Goal: Check status: Check status

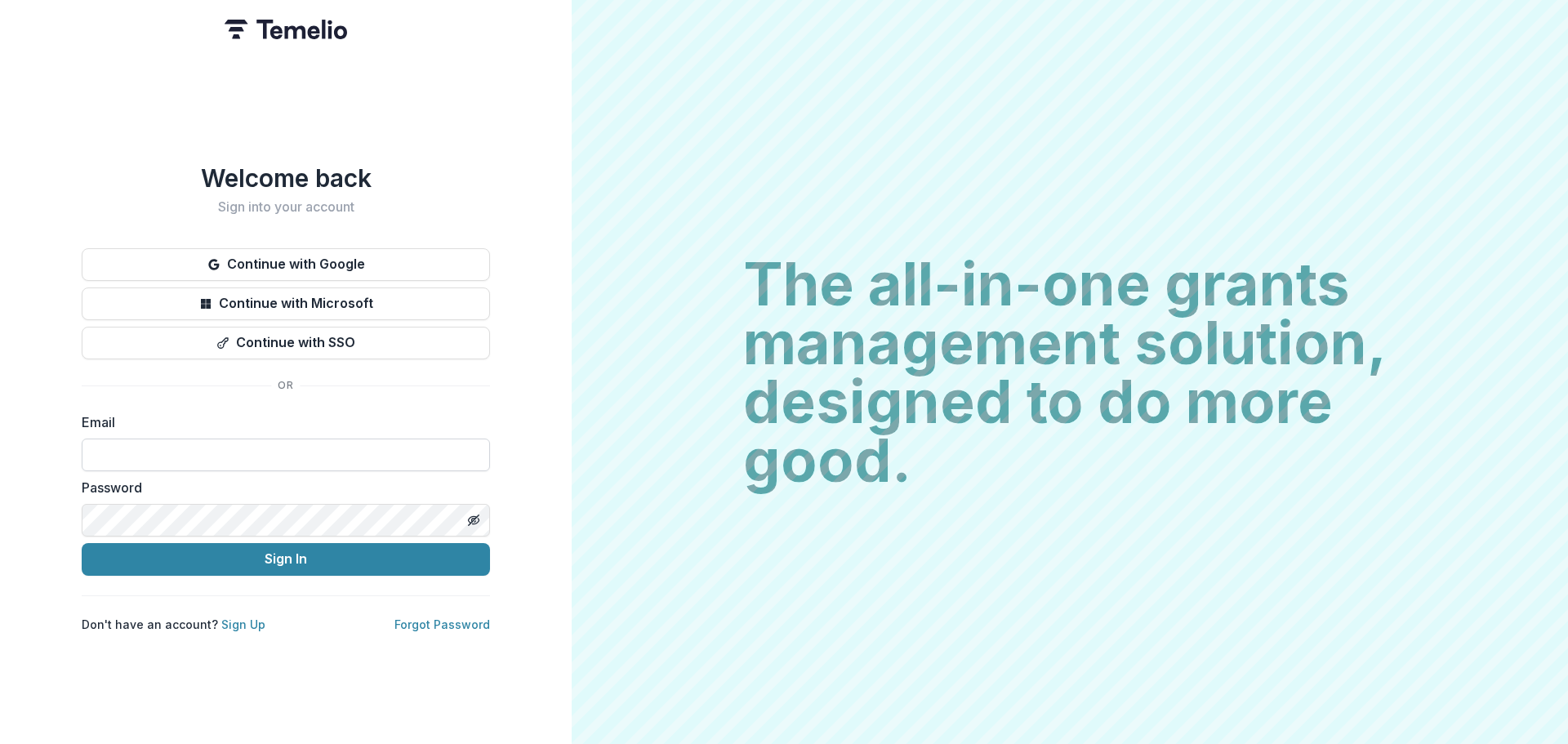
click at [198, 446] on input at bounding box center [285, 455] width 408 height 32
type input "**********"
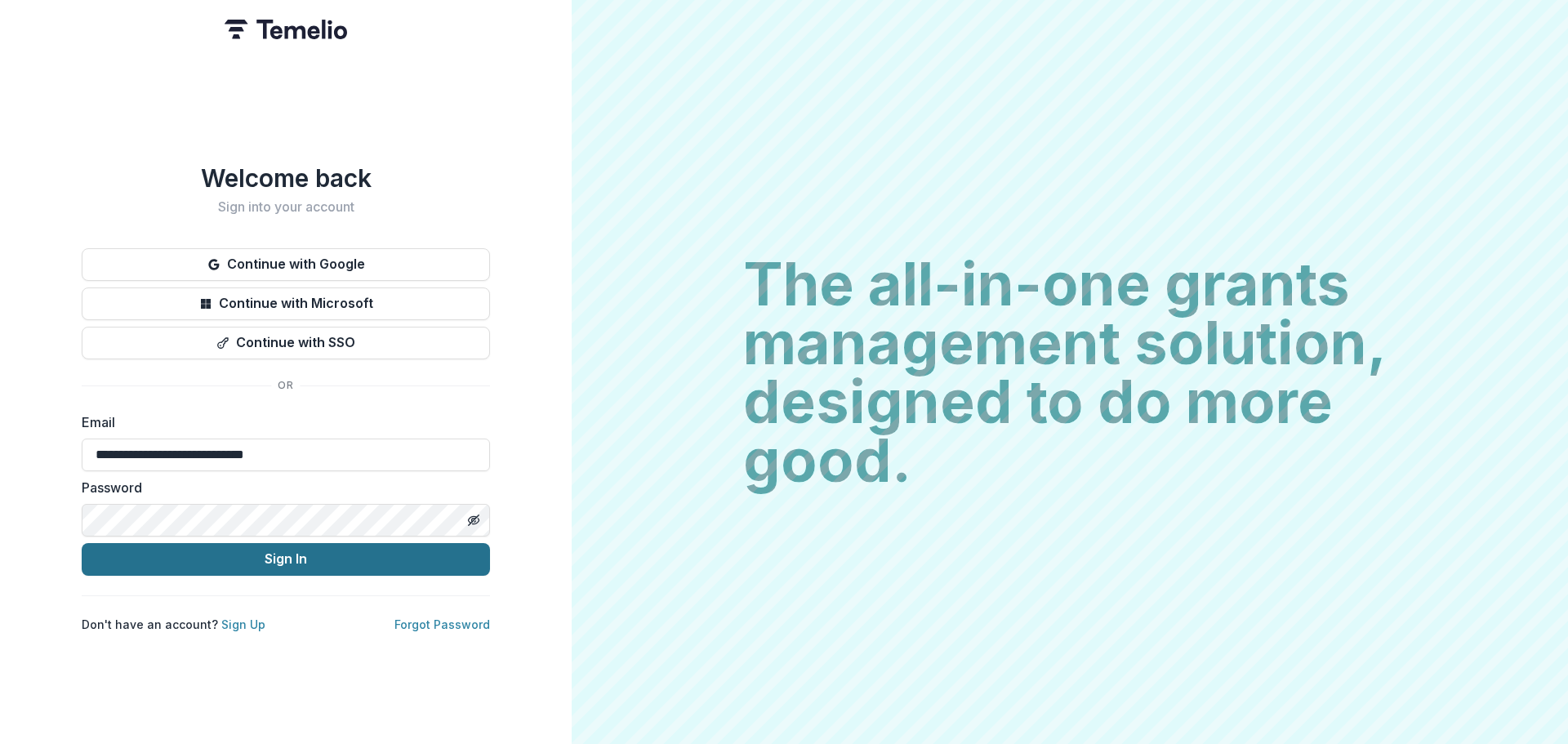
click at [288, 561] on button "Sign In" at bounding box center [285, 560] width 408 height 32
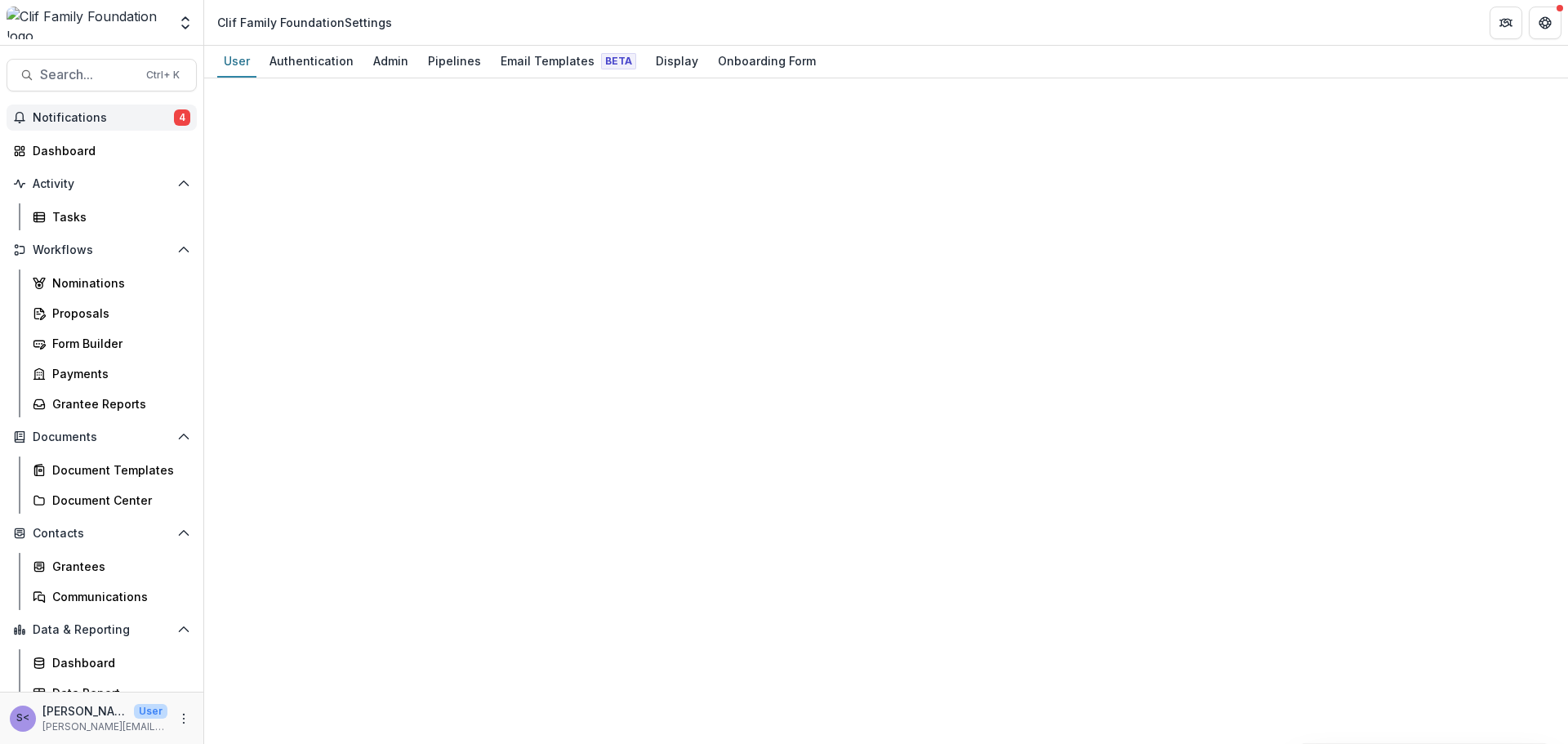
select select "****"
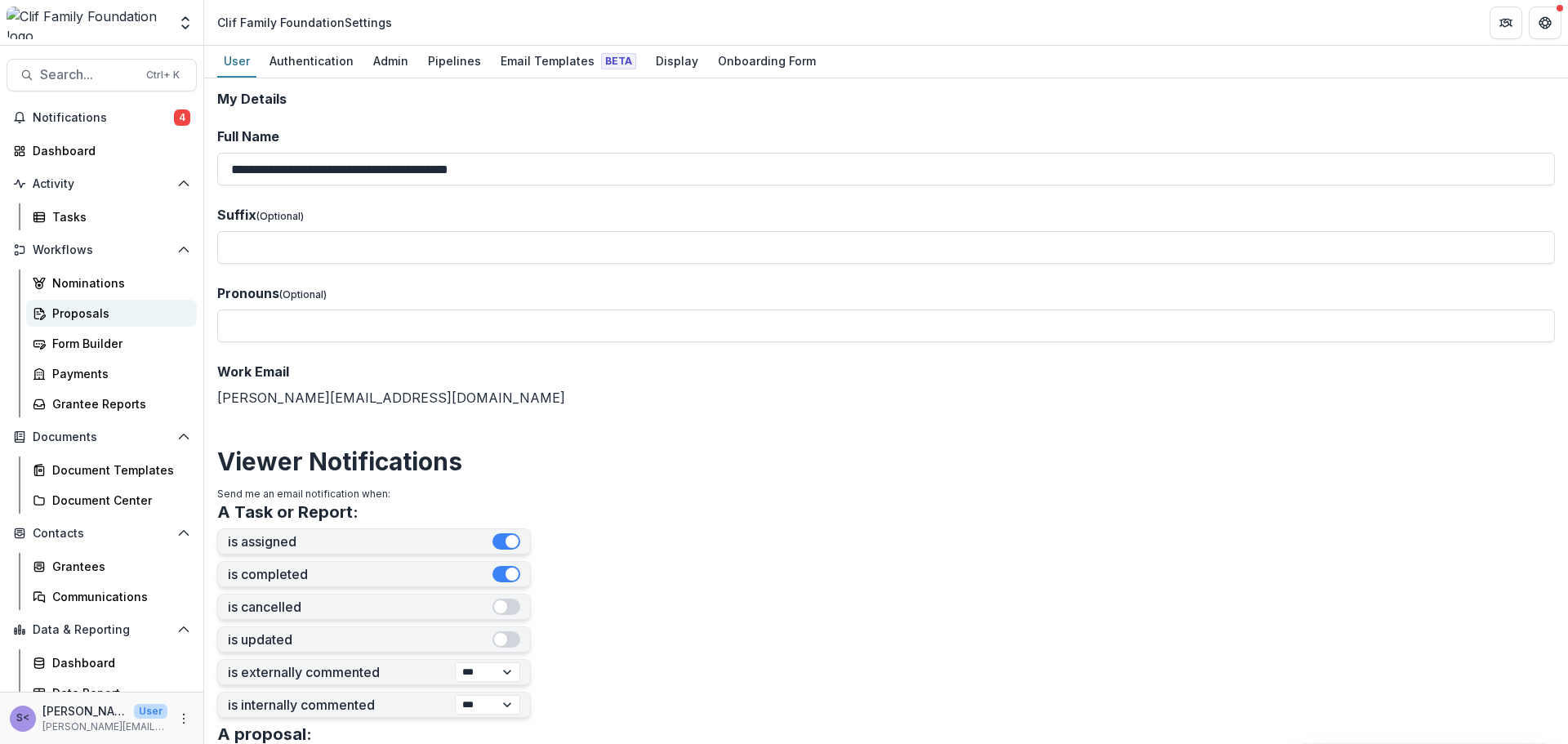
click at [64, 307] on div "Proposals" at bounding box center [117, 312] width 132 height 17
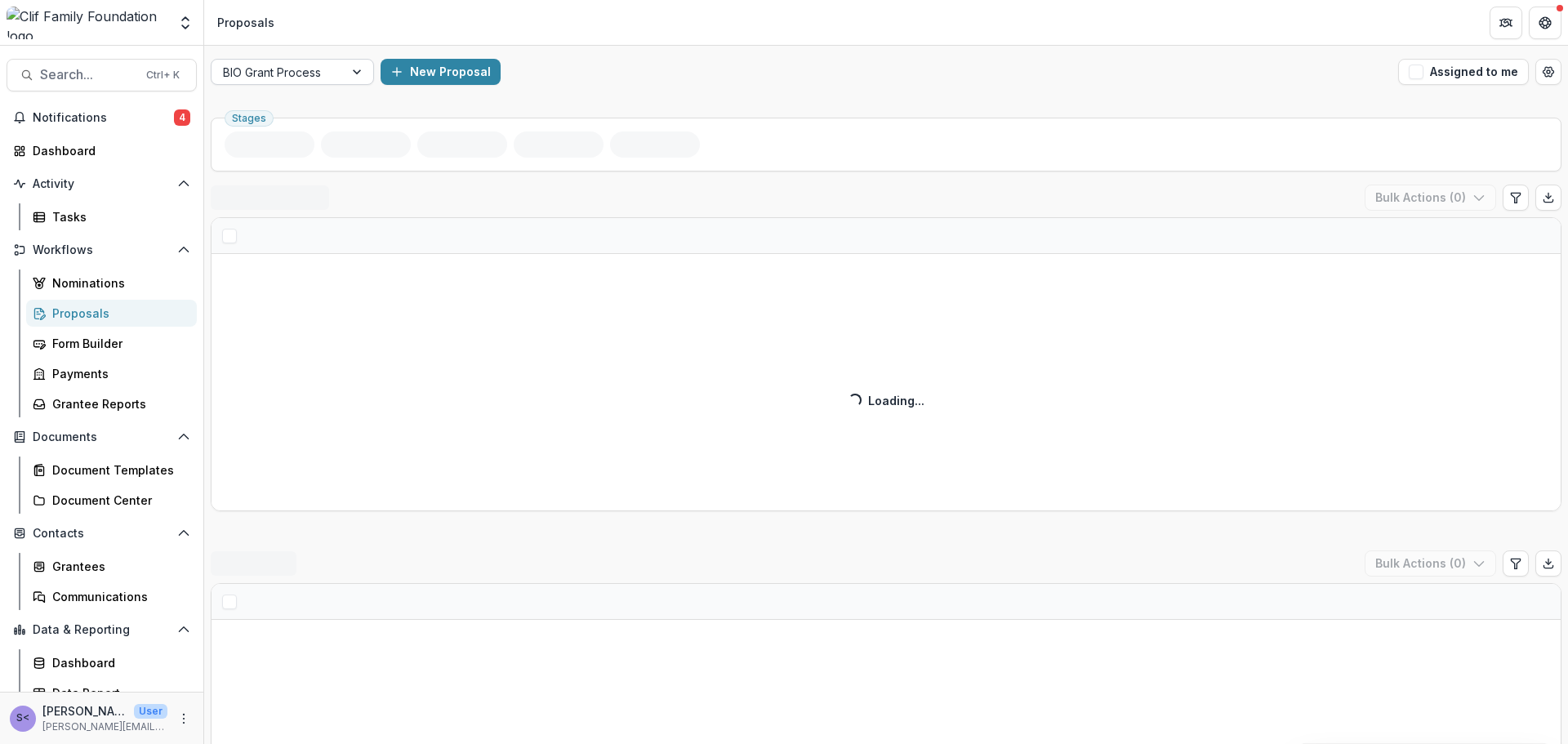
click at [318, 74] on div at bounding box center [277, 72] width 109 height 21
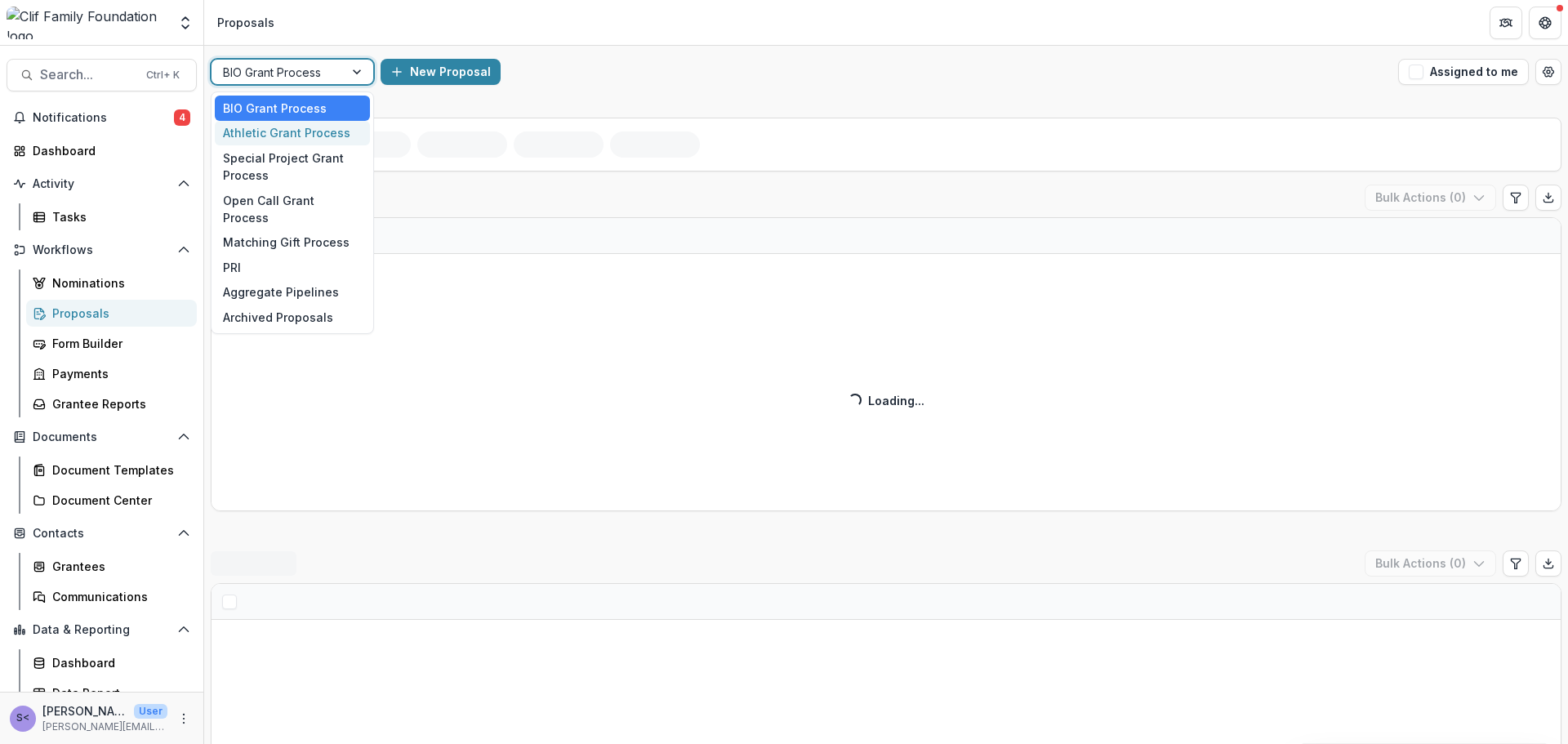
click at [304, 126] on div "Athletic Grant Process" at bounding box center [292, 133] width 155 height 25
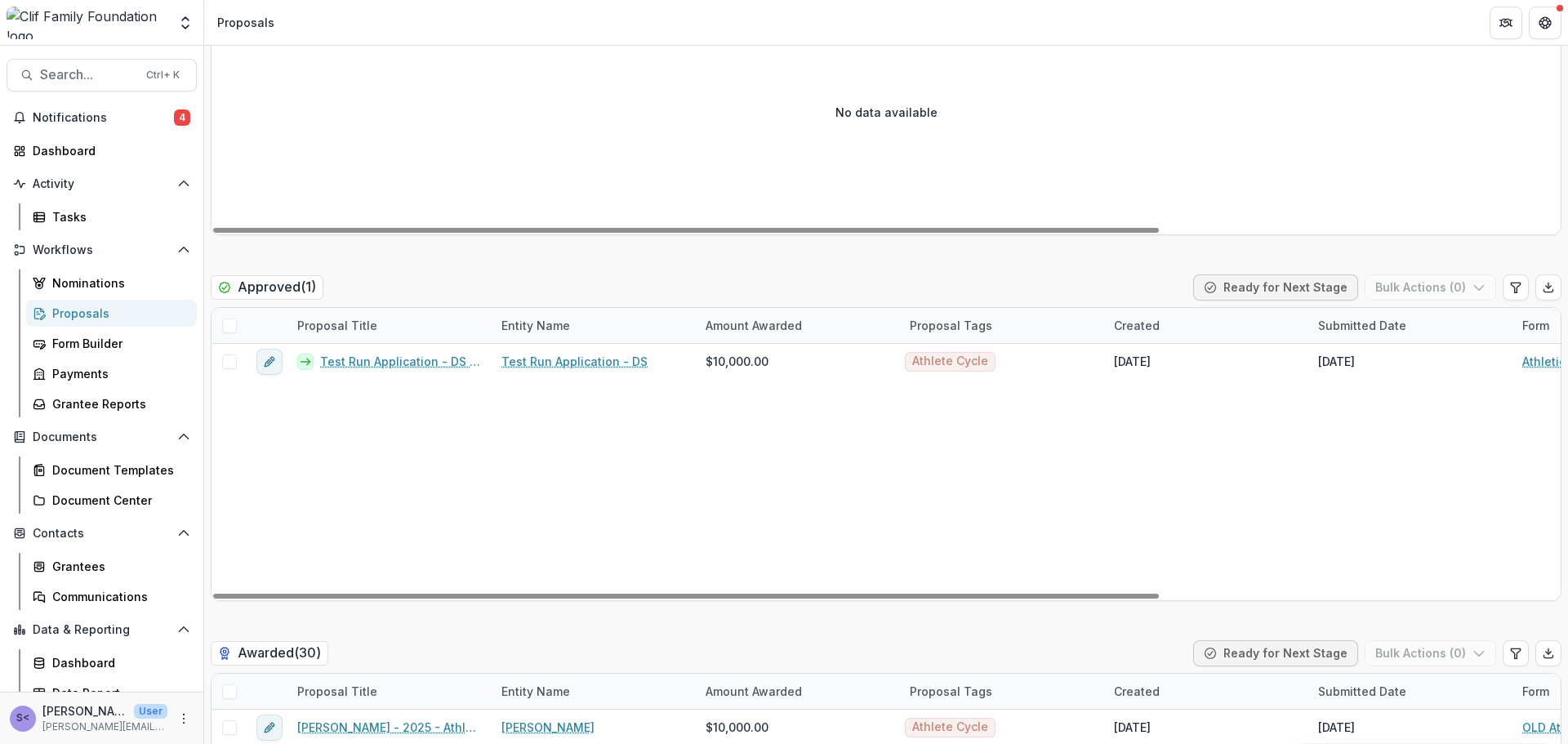
scroll to position [1143, 0]
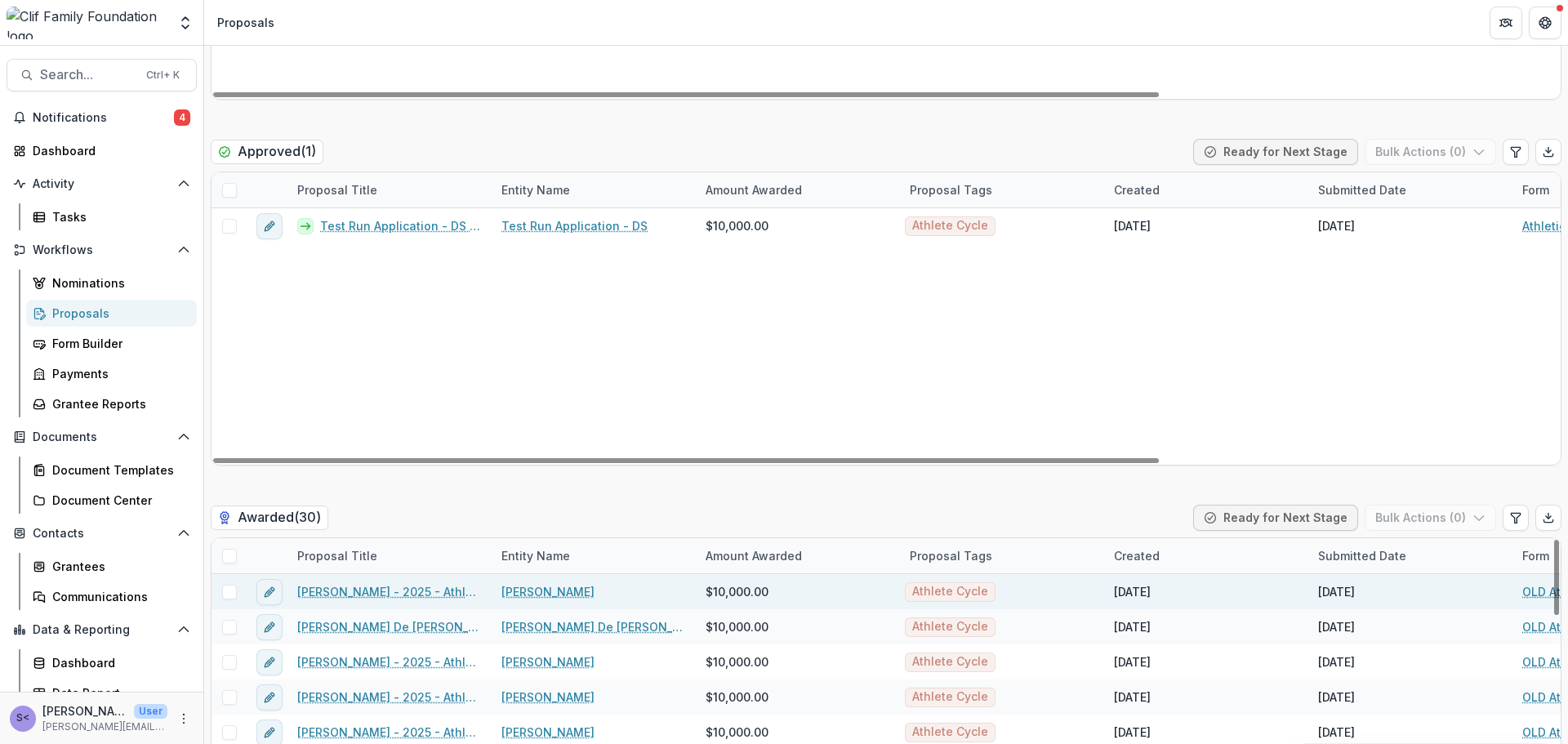
click at [396, 593] on link "[PERSON_NAME] - 2025 - Athletic Program Portal Questions" at bounding box center [389, 591] width 184 height 17
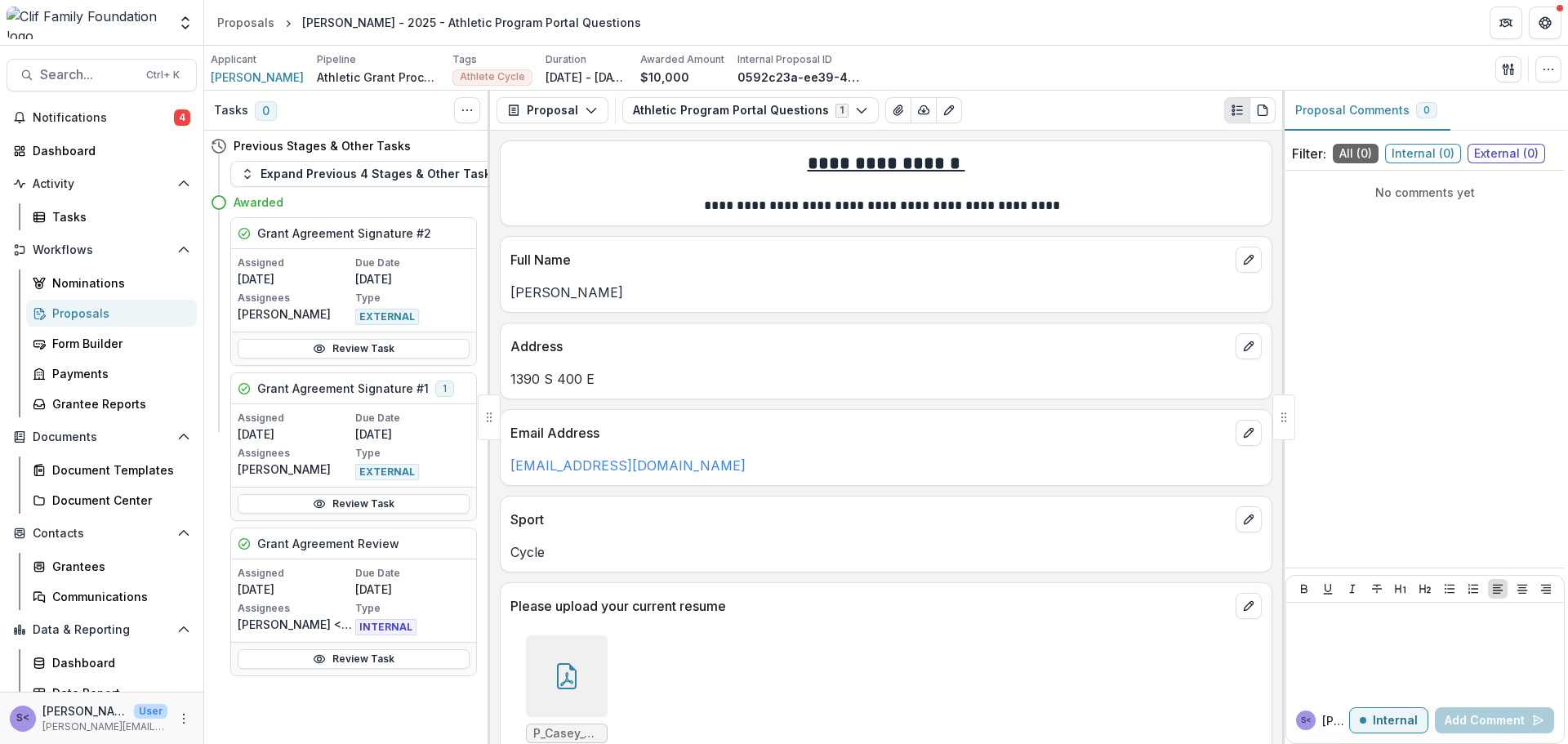
click at [259, 63] on div "Applicant" at bounding box center [257, 59] width 93 height 14
click at [257, 79] on span "[PERSON_NAME]" at bounding box center [257, 77] width 93 height 17
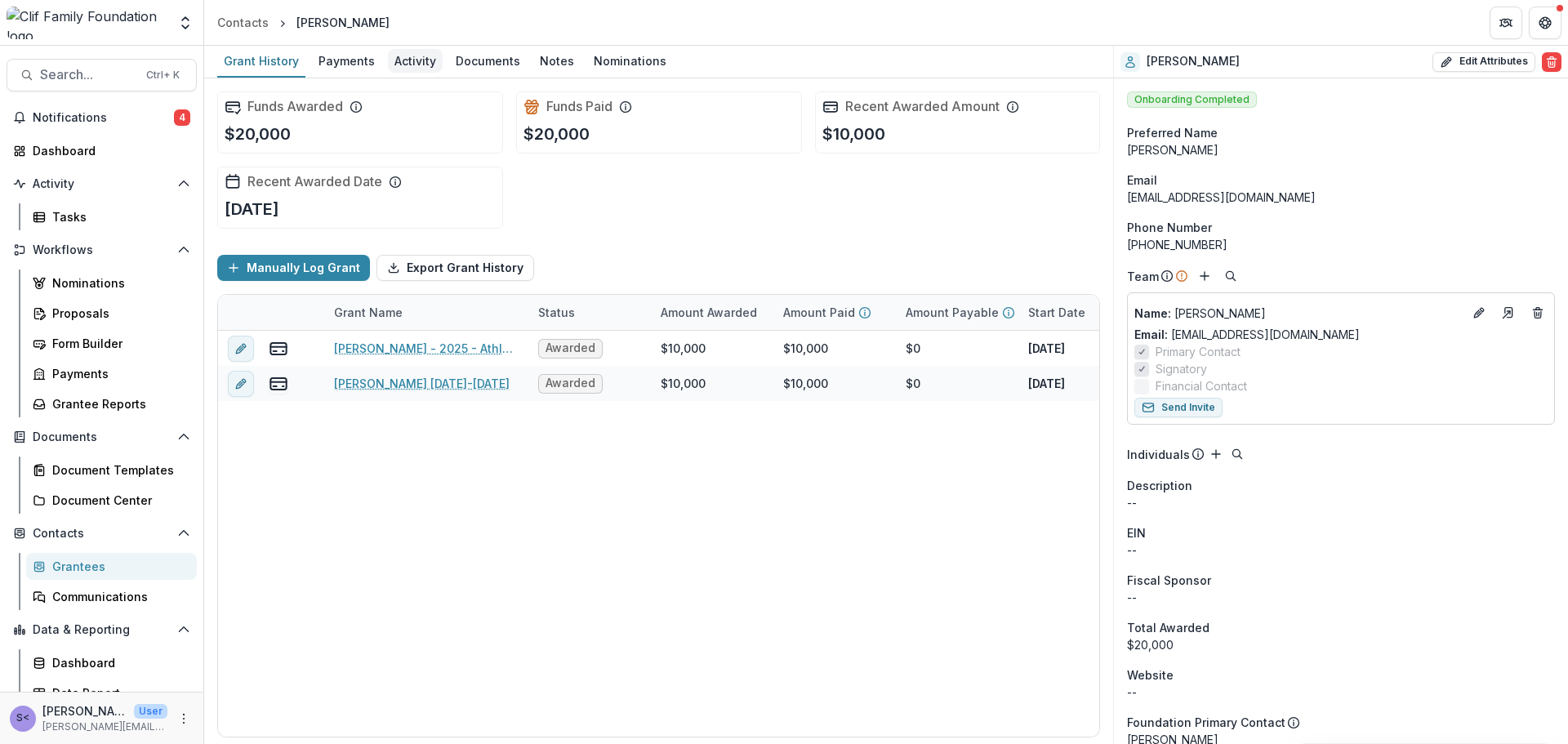
click at [401, 63] on div "Activity" at bounding box center [414, 61] width 55 height 23
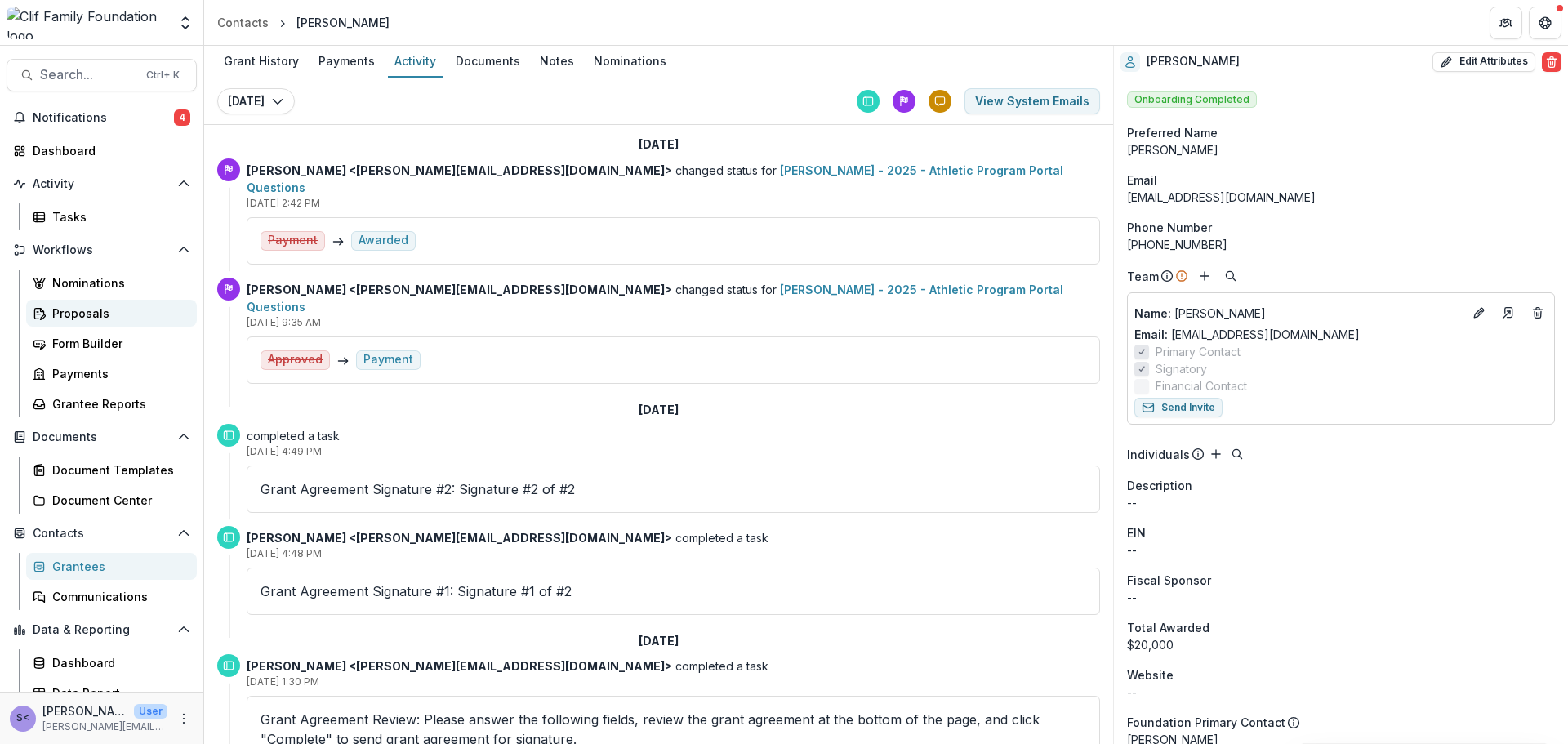
click at [64, 310] on div "Proposals" at bounding box center [117, 312] width 132 height 17
